Goal: Task Accomplishment & Management: Manage account settings

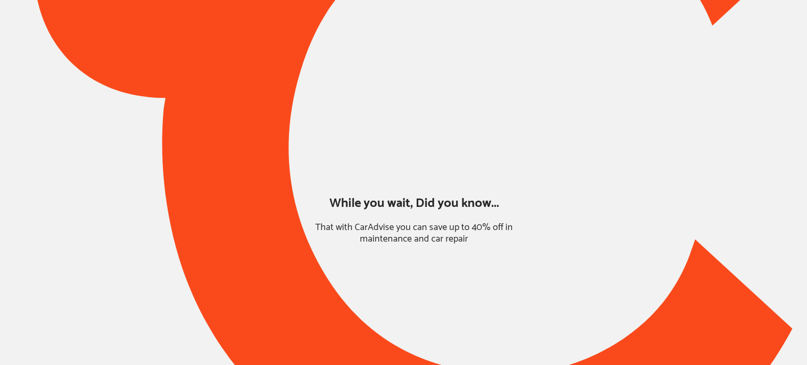
type input "*****"
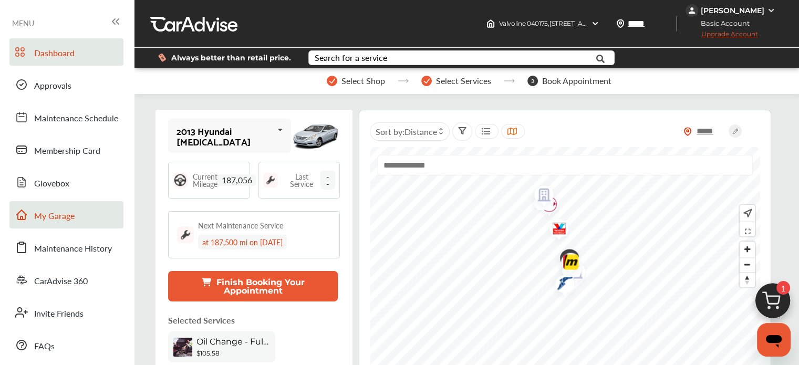
click at [71, 210] on span "My Garage" at bounding box center [54, 217] width 40 height 14
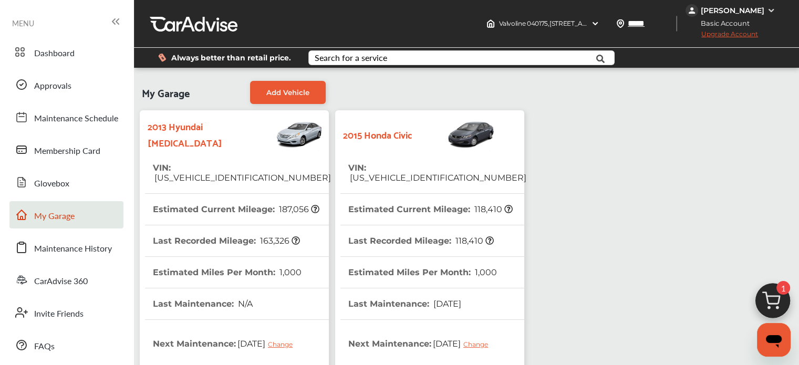
scroll to position [211, 0]
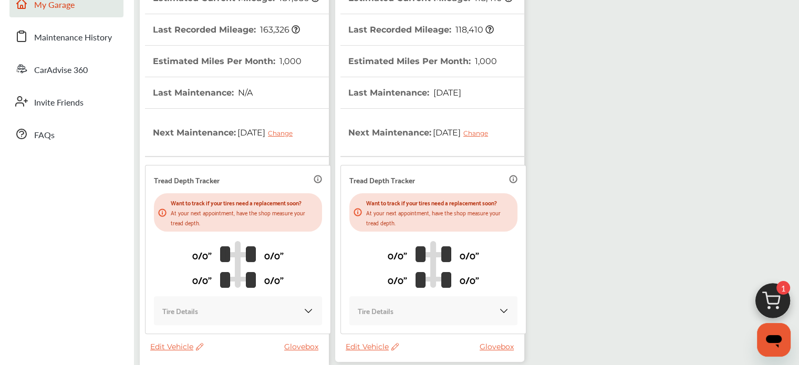
click at [380, 347] on span "Edit Vehicle" at bounding box center [372, 346] width 53 height 9
click at [404, 357] on div "Use this vehicle" at bounding box center [427, 354] width 95 height 16
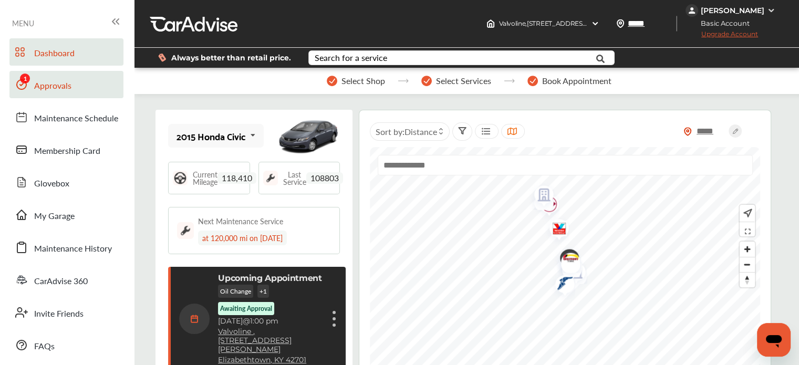
click at [26, 82] on span at bounding box center [21, 84] width 17 height 17
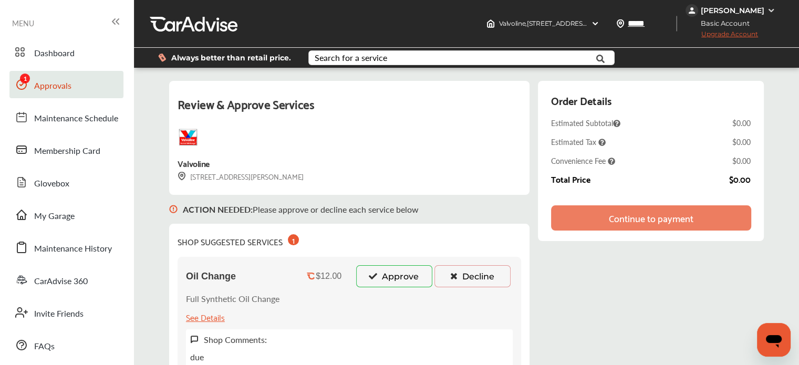
click at [374, 275] on icon at bounding box center [373, 275] width 10 height 7
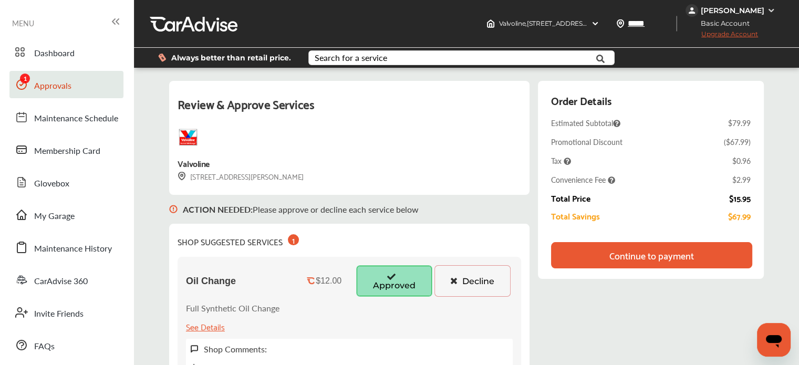
click at [606, 265] on div "Continue to payment" at bounding box center [651, 255] width 201 height 26
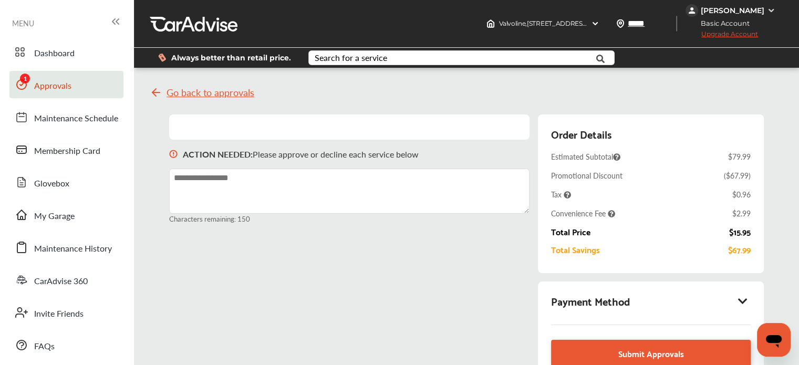
scroll to position [56, 0]
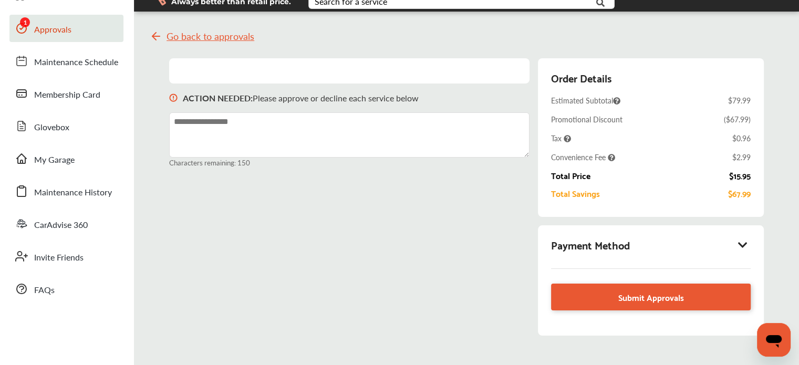
click at [600, 247] on div "Payment Method" at bounding box center [651, 245] width 200 height 18
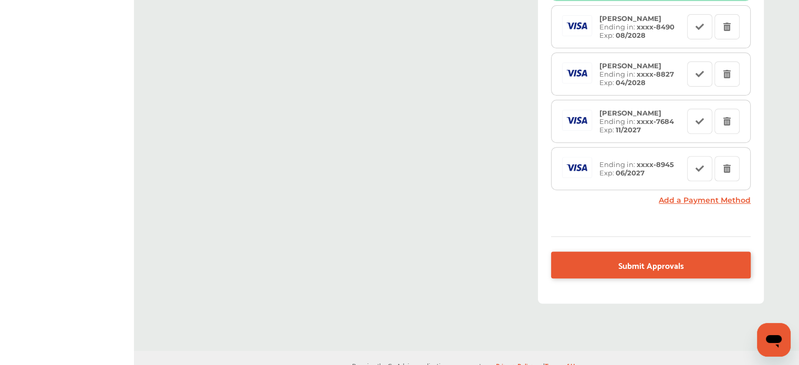
scroll to position [371, 0]
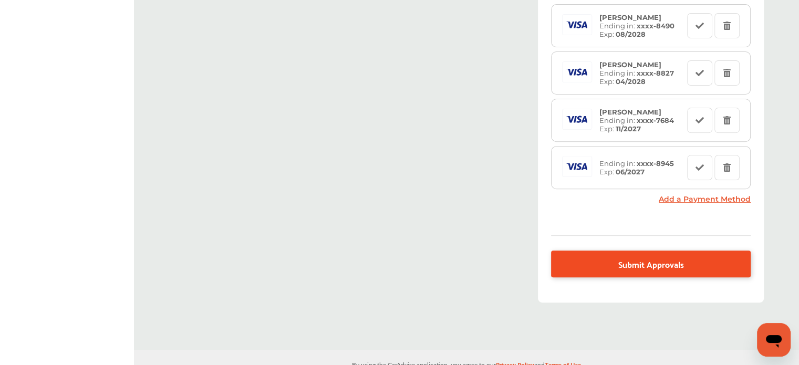
click at [602, 256] on link "Submit Approvals" at bounding box center [651, 264] width 200 height 27
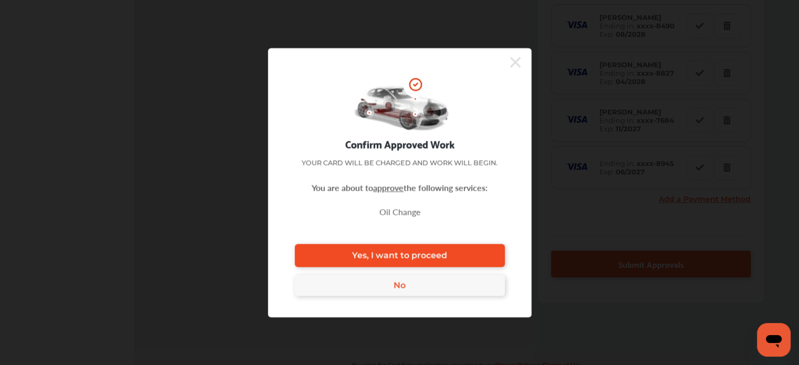
click at [479, 252] on link "Yes, I want to proceed" at bounding box center [400, 255] width 210 height 23
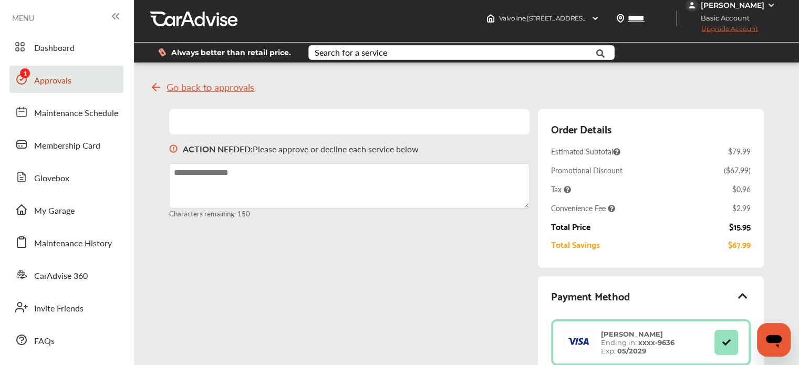
scroll to position [0, 0]
